Goal: Task Accomplishment & Management: Manage account settings

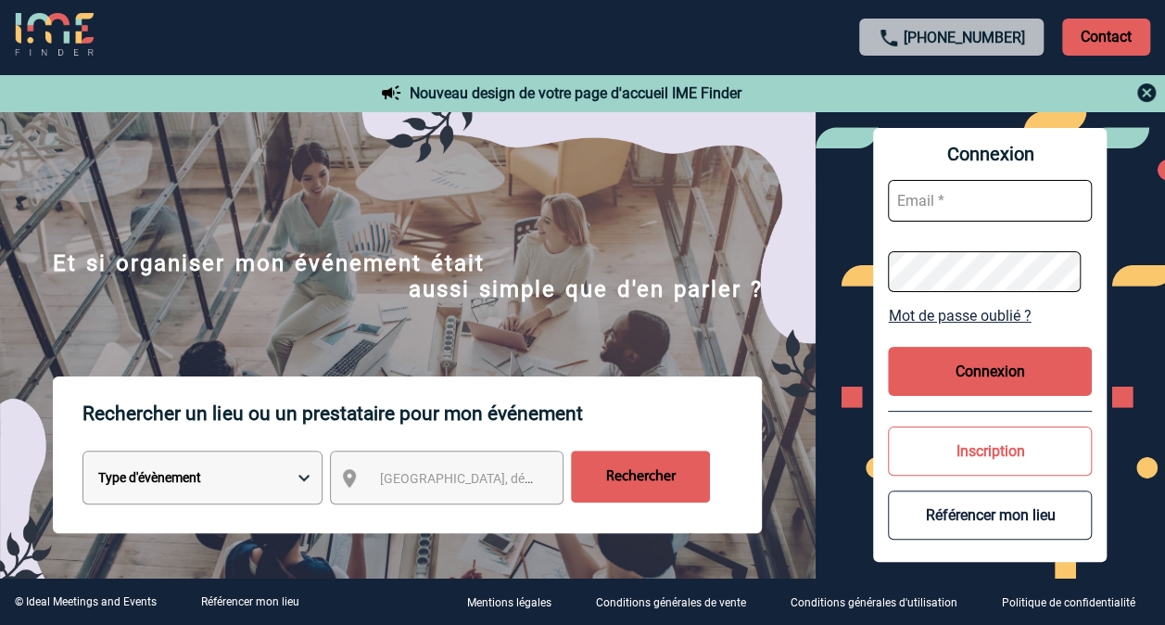
click at [970, 209] on input "text" at bounding box center [990, 201] width 204 height 42
paste input "[PERSON_NAME][EMAIL_ADDRESS][DOMAIN_NAME]"
type input "[PERSON_NAME][EMAIL_ADDRESS][DOMAIN_NAME]"
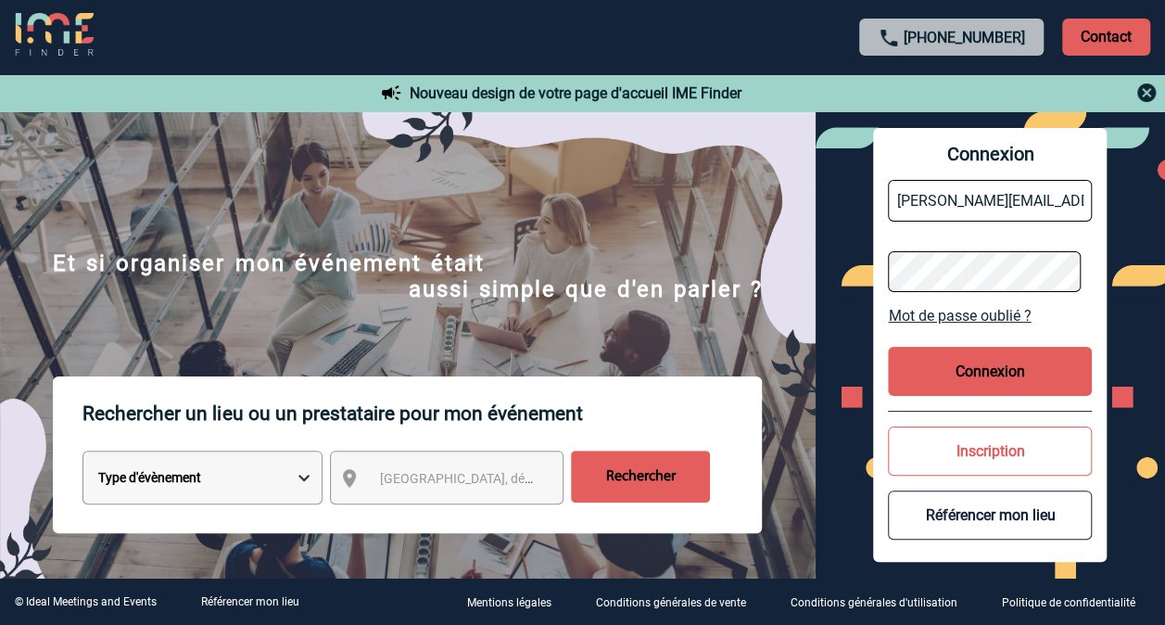
click at [1012, 358] on button "Connexion" at bounding box center [990, 371] width 204 height 49
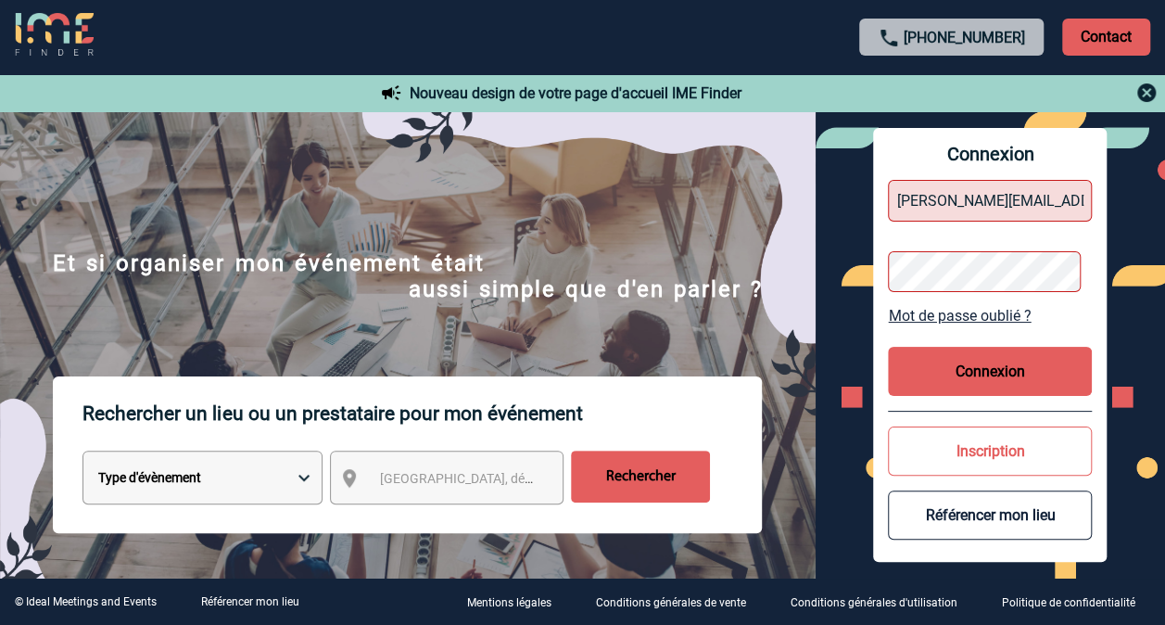
click at [1012, 358] on button "Connexion" at bounding box center [990, 371] width 204 height 49
click at [956, 381] on button "Connexion" at bounding box center [990, 371] width 204 height 49
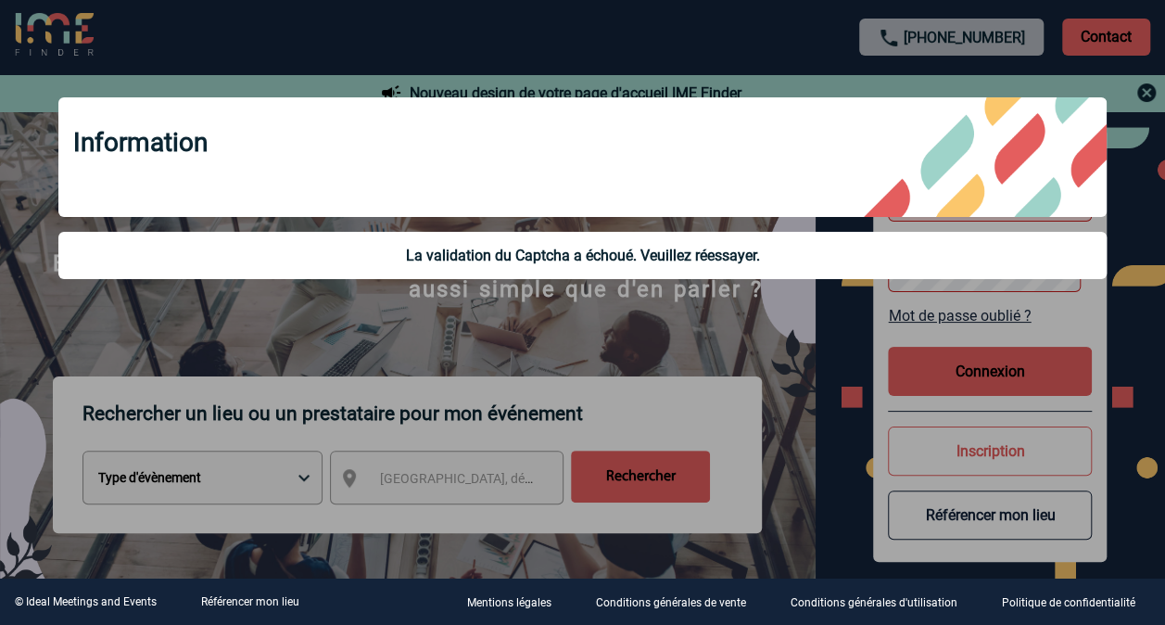
click at [1131, 102] on div at bounding box center [582, 312] width 1165 height 625
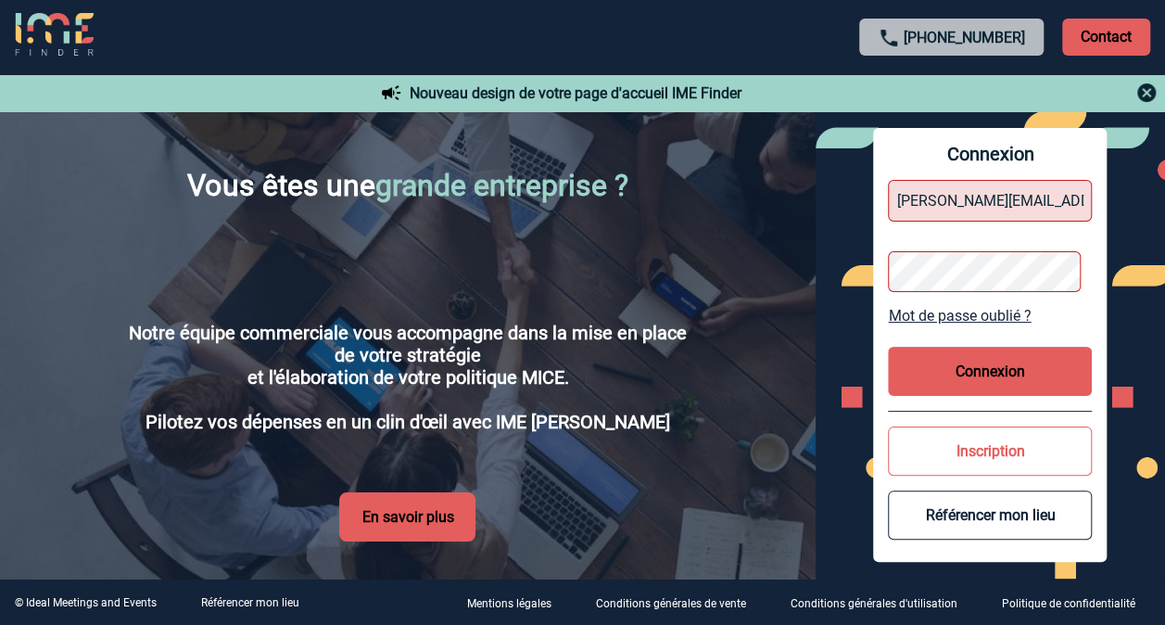
scroll to position [3338, 0]
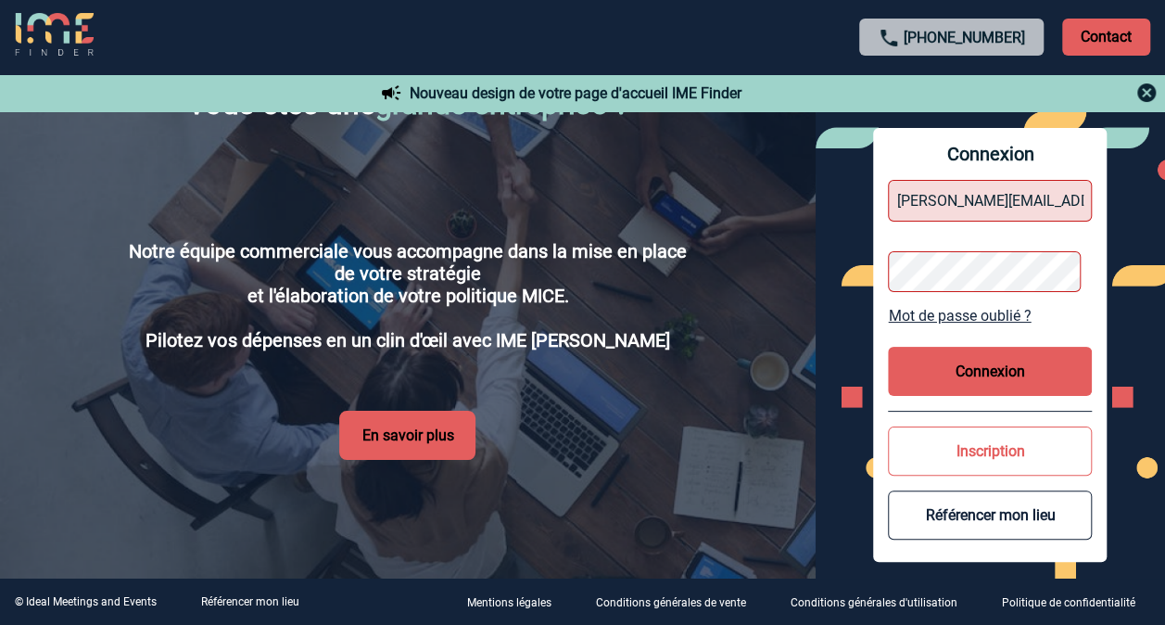
click at [955, 207] on input "[PERSON_NAME][EMAIL_ADDRESS][DOMAIN_NAME]" at bounding box center [990, 201] width 204 height 42
